Goal: Navigation & Orientation: Find specific page/section

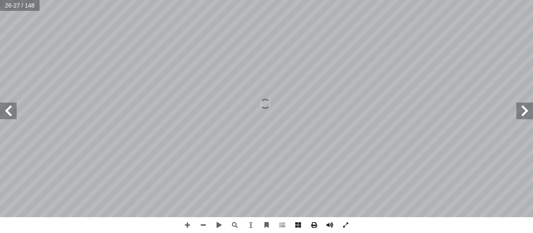
click at [12, 115] on span at bounding box center [8, 110] width 17 height 17
click at [8, 110] on span at bounding box center [8, 110] width 17 height 17
click at [9, 115] on span at bounding box center [8, 110] width 17 height 17
